Goal: Transaction & Acquisition: Purchase product/service

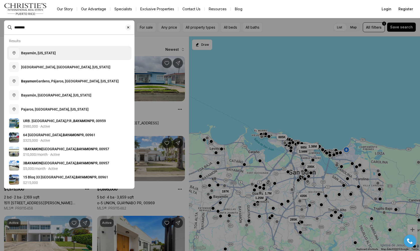
click at [58, 53] on button "Bayamón, Puerto Rico" at bounding box center [69, 53] width 125 height 14
type input "**********"
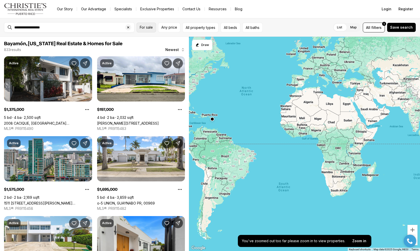
click at [144, 26] on span "For sale" at bounding box center [146, 27] width 13 height 4
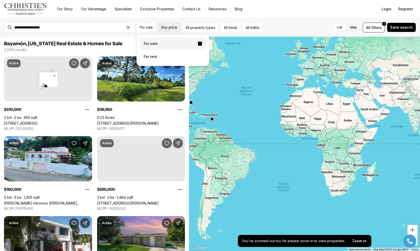
click at [177, 27] on span "Any price" at bounding box center [169, 27] width 16 height 4
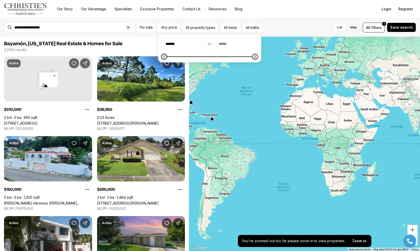
type input "********"
click at [245, 46] on input "priceMax" at bounding box center [236, 44] width 43 height 12
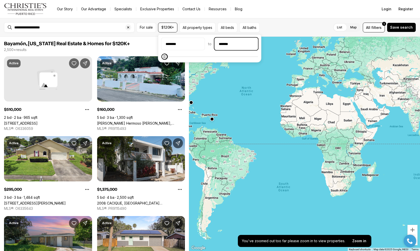
type input "********"
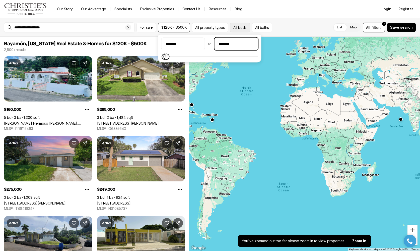
click at [243, 27] on button "All beds" at bounding box center [240, 28] width 20 height 10
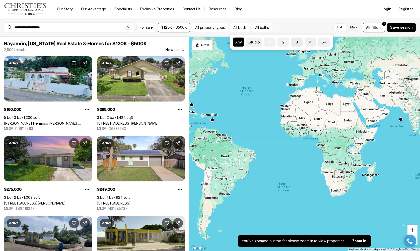
click at [297, 42] on label "3" at bounding box center [297, 42] width 12 height 9
click at [296, 42] on button "3" at bounding box center [293, 40] width 5 height 5
click at [317, 26] on div "List Map List Map All filters 2 Save search" at bounding box center [344, 28] width 143 height 10
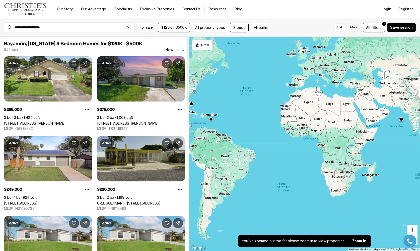
scroll to position [9, 0]
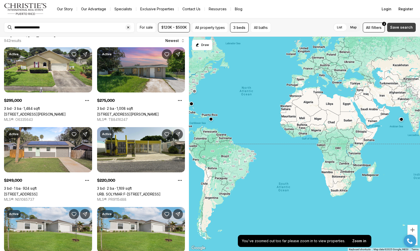
click at [400, 27] on span "Save search" at bounding box center [401, 27] width 23 height 4
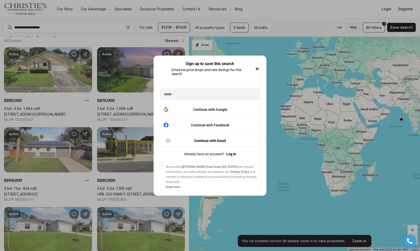
click at [259, 66] on icon "button" at bounding box center [257, 69] width 6 height 6
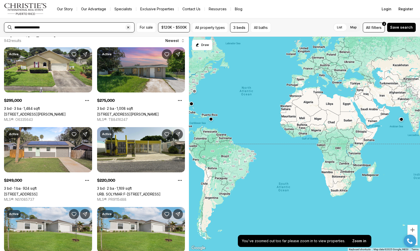
click at [107, 28] on input "**********" at bounding box center [73, 27] width 118 height 5
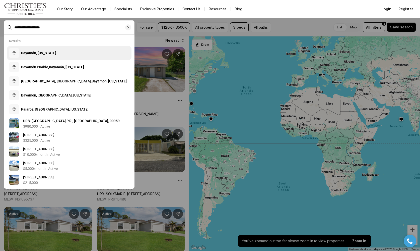
click at [77, 55] on button "Bayamón, Puerto Rico" at bounding box center [69, 53] width 125 height 14
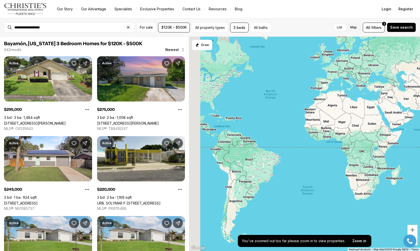
drag, startPoint x: 218, startPoint y: 126, endPoint x: 245, endPoint y: 130, distance: 26.6
click at [245, 130] on div at bounding box center [304, 144] width 231 height 214
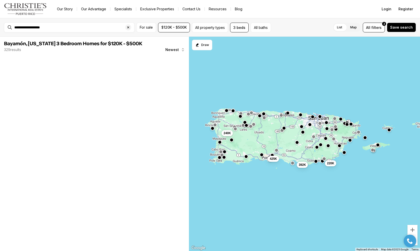
drag, startPoint x: 305, startPoint y: 122, endPoint x: 243, endPoint y: 130, distance: 62.3
click at [243, 130] on div "392K 220K 240K 425K" at bounding box center [304, 144] width 231 height 214
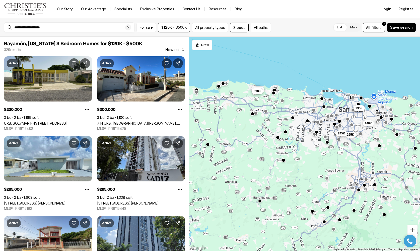
drag, startPoint x: 301, startPoint y: 121, endPoint x: 268, endPoint y: 129, distance: 33.7
click at [268, 129] on div "140K 295K 265K 245K 450K 385K 398K" at bounding box center [304, 144] width 231 height 214
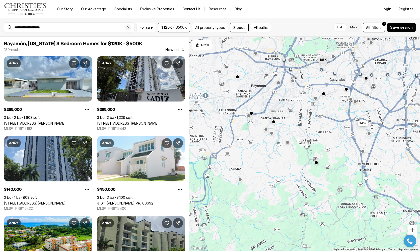
drag, startPoint x: 290, startPoint y: 155, endPoint x: 253, endPoint y: 115, distance: 54.2
click at [253, 115] on div "185K 245K" at bounding box center [304, 144] width 231 height 214
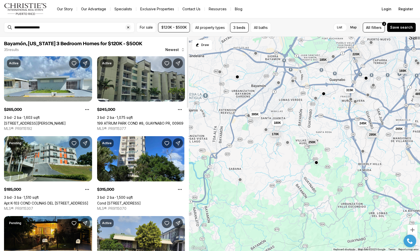
scroll to position [101, 0]
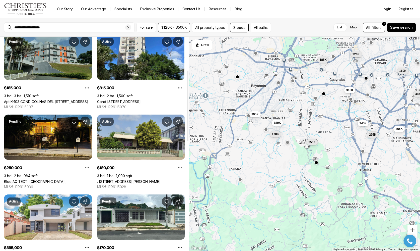
click at [78, 99] on link "Apt K-103 COND COLINAS DEL [STREET_ADDRESS]" at bounding box center [46, 101] width 84 height 4
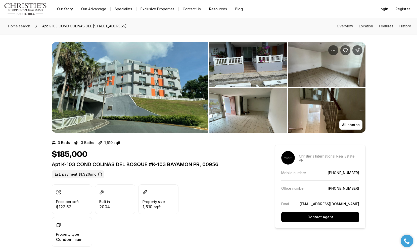
click at [185, 83] on img "View image gallery" at bounding box center [130, 87] width 156 height 90
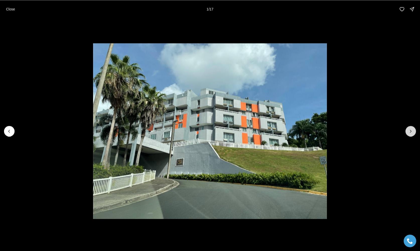
click at [411, 130] on icon "Next slide" at bounding box center [411, 131] width 1 height 3
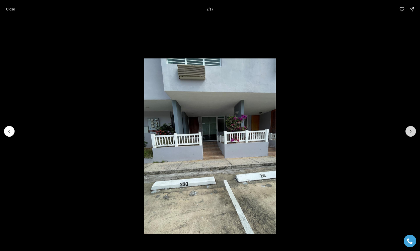
click at [411, 129] on icon "Next slide" at bounding box center [411, 131] width 5 height 5
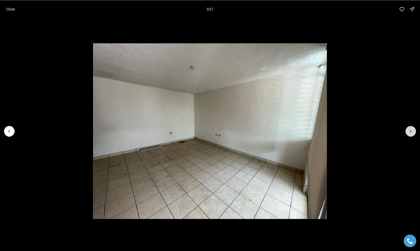
click at [411, 129] on icon "Next slide" at bounding box center [411, 131] width 5 height 5
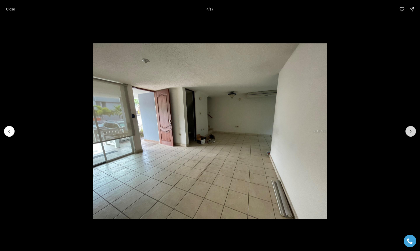
click at [411, 129] on icon "Next slide" at bounding box center [411, 131] width 5 height 5
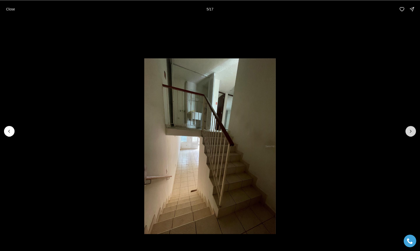
click at [411, 129] on icon "Next slide" at bounding box center [411, 131] width 5 height 5
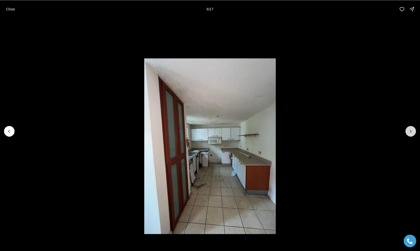
click at [411, 129] on icon "Next slide" at bounding box center [411, 131] width 5 height 5
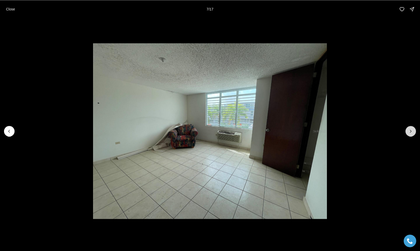
click at [411, 129] on icon "Next slide" at bounding box center [411, 131] width 5 height 5
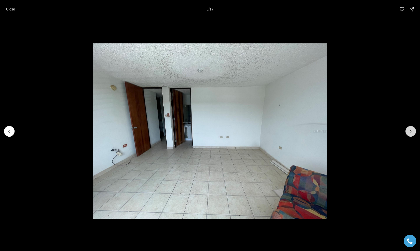
click at [411, 129] on icon "Next slide" at bounding box center [411, 131] width 5 height 5
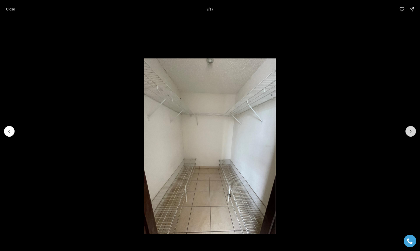
click at [411, 129] on icon "Next slide" at bounding box center [411, 131] width 5 height 5
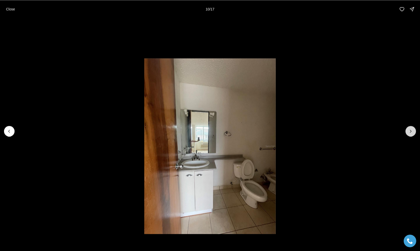
click at [411, 129] on icon "Next slide" at bounding box center [411, 131] width 5 height 5
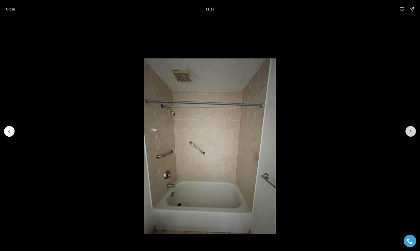
click at [411, 129] on icon "Next slide" at bounding box center [411, 131] width 5 height 5
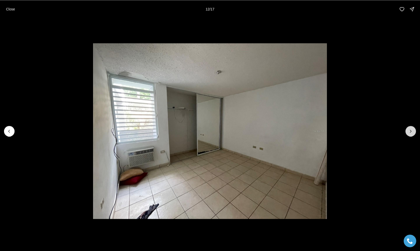
click at [411, 129] on icon "Next slide" at bounding box center [411, 131] width 5 height 5
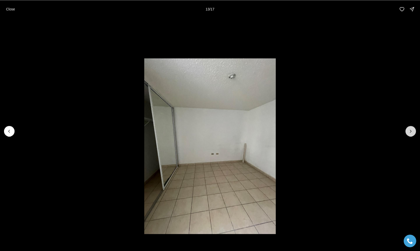
click at [411, 129] on icon "Next slide" at bounding box center [411, 131] width 5 height 5
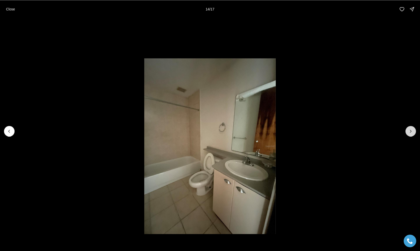
click at [411, 129] on icon "Next slide" at bounding box center [411, 131] width 5 height 5
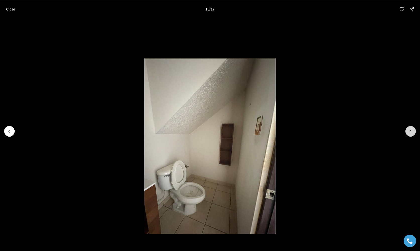
click at [411, 129] on icon "Next slide" at bounding box center [411, 131] width 5 height 5
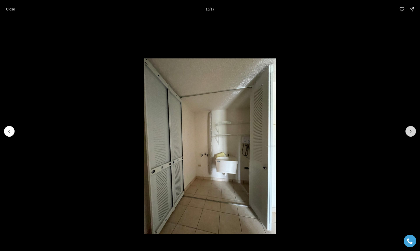
click at [411, 129] on icon "Next slide" at bounding box center [411, 131] width 5 height 5
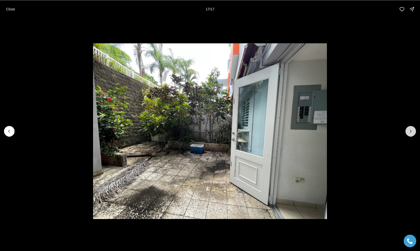
click at [411, 129] on div at bounding box center [411, 131] width 11 height 11
click at [411, 130] on div at bounding box center [411, 131] width 11 height 11
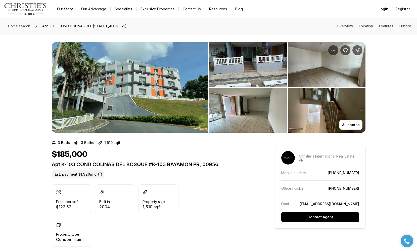
click at [136, 66] on img "View image gallery" at bounding box center [130, 87] width 156 height 90
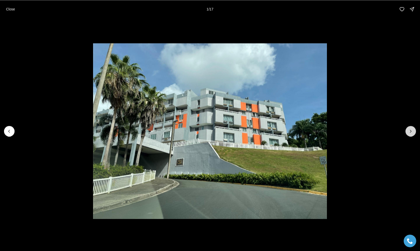
click at [412, 131] on icon "Next slide" at bounding box center [411, 131] width 5 height 5
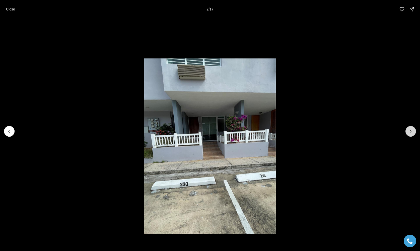
click at [412, 131] on icon "Next slide" at bounding box center [411, 131] width 5 height 5
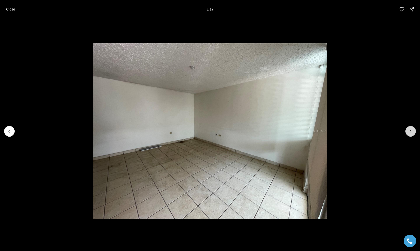
click at [412, 131] on icon "Next slide" at bounding box center [411, 131] width 5 height 5
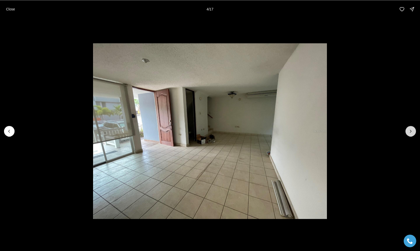
click at [412, 131] on icon "Next slide" at bounding box center [411, 131] width 5 height 5
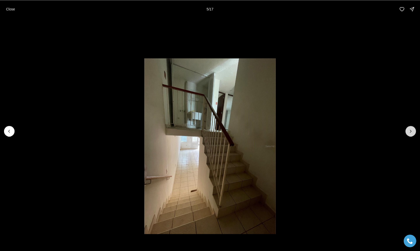
click at [412, 131] on icon "Next slide" at bounding box center [411, 131] width 5 height 5
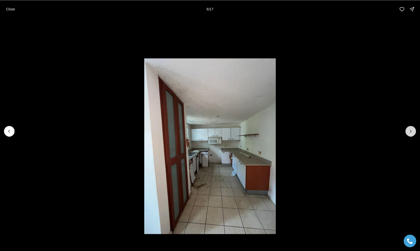
click at [412, 131] on icon "Next slide" at bounding box center [411, 131] width 5 height 5
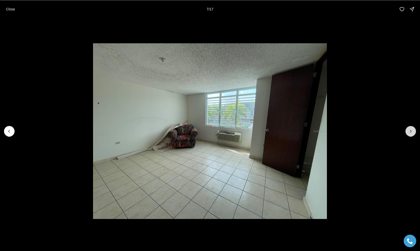
click at [411, 132] on icon "Next slide" at bounding box center [411, 131] width 5 height 5
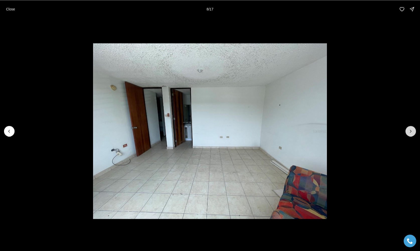
click at [411, 132] on icon "Next slide" at bounding box center [411, 131] width 5 height 5
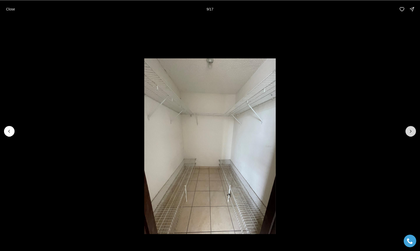
click at [411, 132] on icon "Next slide" at bounding box center [411, 131] width 5 height 5
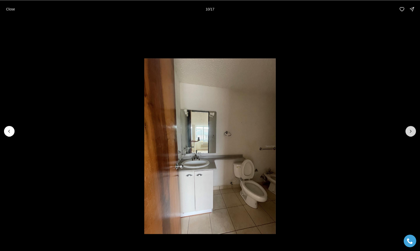
click at [411, 132] on icon "Next slide" at bounding box center [411, 131] width 5 height 5
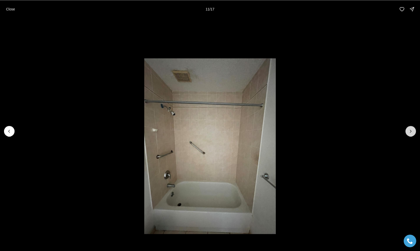
click at [411, 132] on icon "Next slide" at bounding box center [411, 131] width 5 height 5
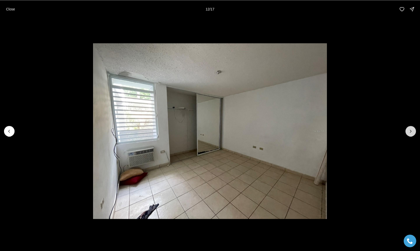
click at [411, 132] on icon "Next slide" at bounding box center [411, 131] width 5 height 5
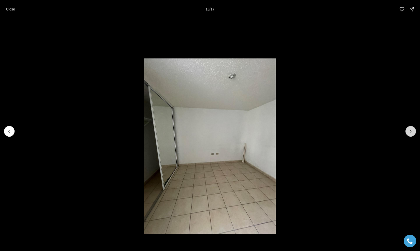
click at [411, 132] on icon "Next slide" at bounding box center [411, 131] width 5 height 5
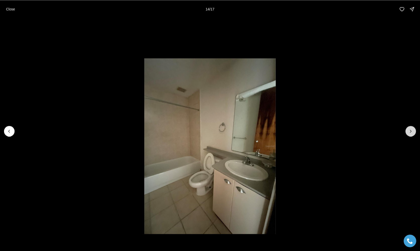
click at [411, 132] on icon "Next slide" at bounding box center [411, 131] width 5 height 5
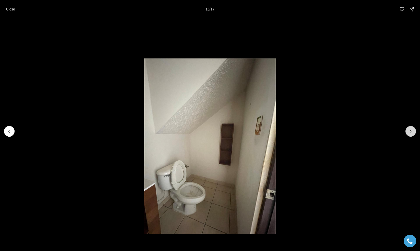
click at [411, 132] on icon "Next slide" at bounding box center [411, 131] width 5 height 5
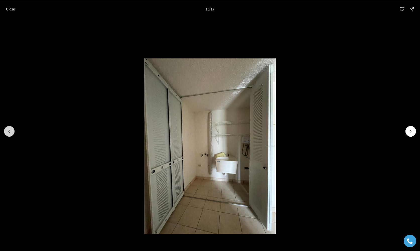
click at [7, 131] on icon "Previous slide" at bounding box center [9, 131] width 5 height 5
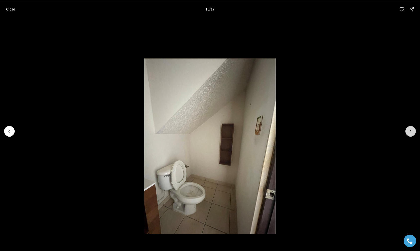
click at [409, 132] on icon "Next slide" at bounding box center [411, 131] width 5 height 5
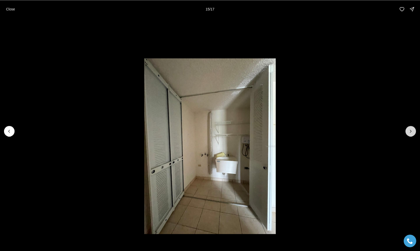
click at [409, 132] on icon "Next slide" at bounding box center [411, 131] width 5 height 5
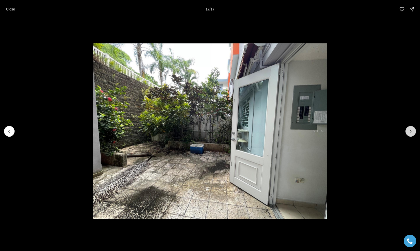
click at [409, 132] on div at bounding box center [411, 131] width 11 height 11
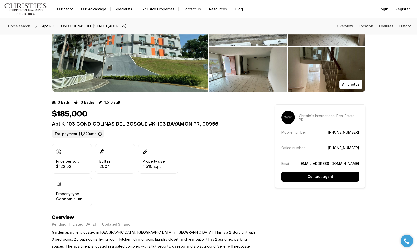
scroll to position [61, 0]
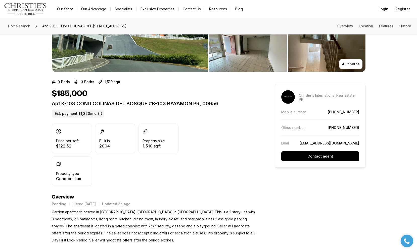
click at [164, 167] on div "Price per sqft $122.52 Built in [DATE] Property size 1,510 sqft Property type C…" at bounding box center [115, 155] width 127 height 62
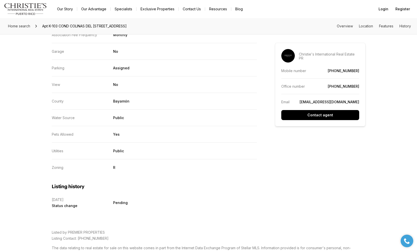
scroll to position [1004, 0]
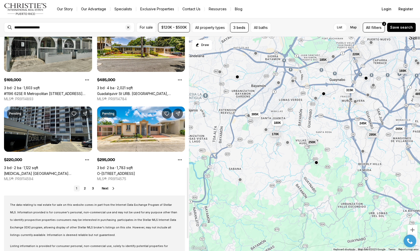
scroll to position [395, 0]
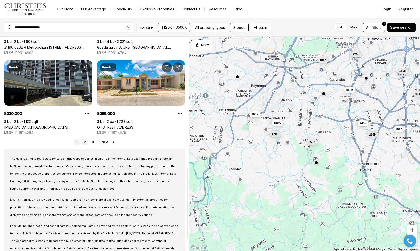
click at [83, 141] on link "2" at bounding box center [85, 142] width 6 height 6
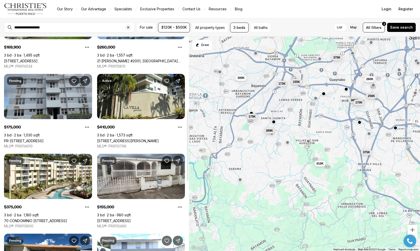
scroll to position [319, 0]
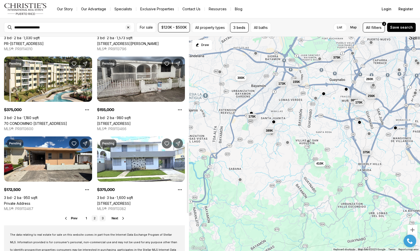
click at [101, 218] on link "3" at bounding box center [103, 218] width 6 height 6
